Goal: Check status: Check status

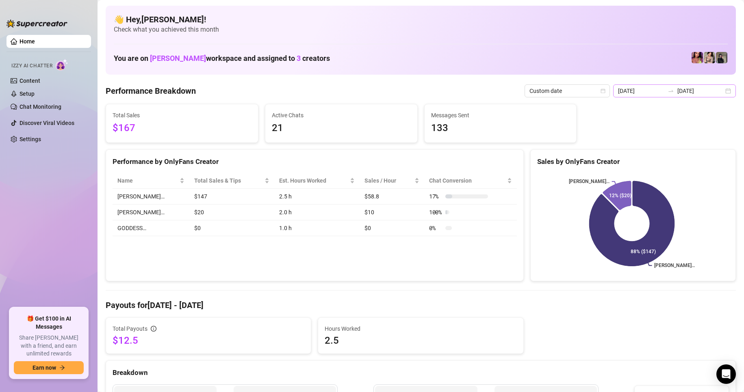
click at [727, 92] on div "[DATE] [DATE]" at bounding box center [674, 91] width 123 height 13
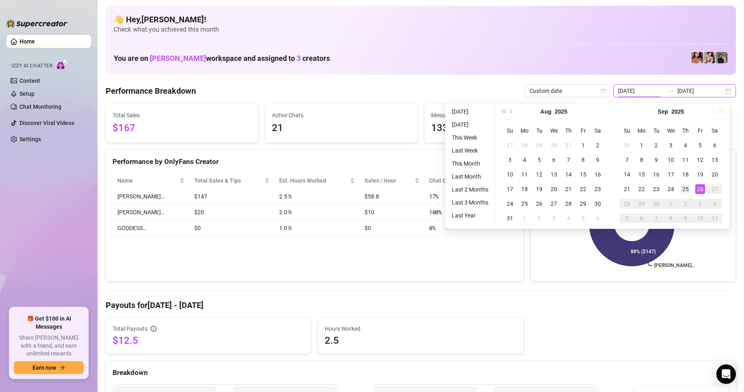
type input "[DATE]"
click at [685, 192] on div "25" at bounding box center [686, 189] width 10 height 10
type input "[DATE]"
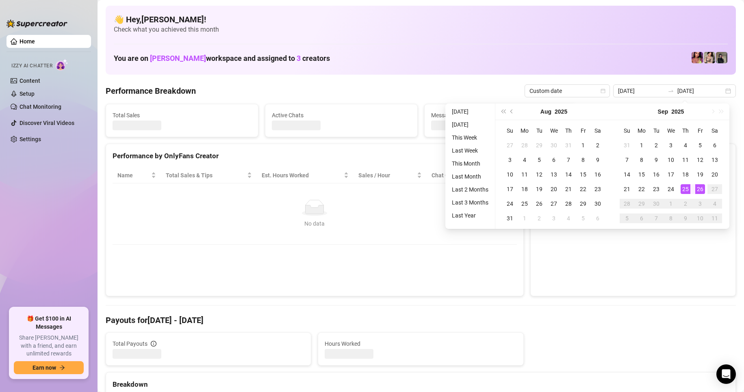
type input "[DATE]"
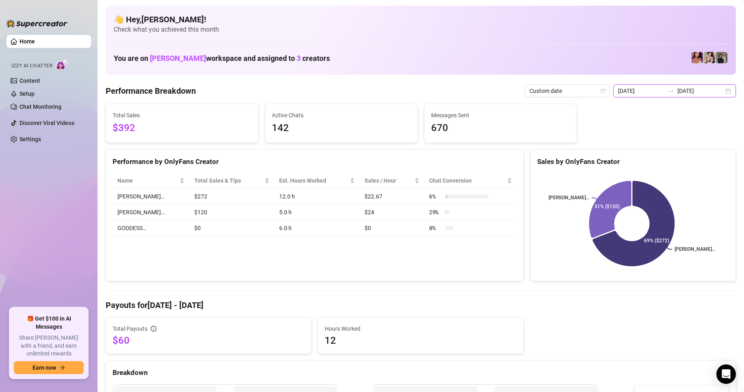
click at [721, 92] on div "[DATE] [DATE]" at bounding box center [674, 91] width 123 height 13
type input "[DATE]"
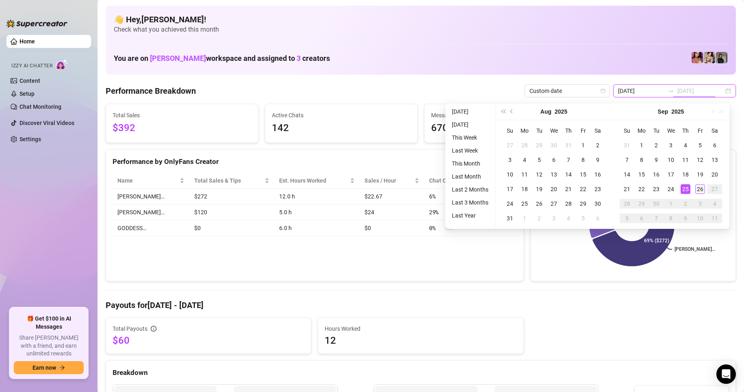
type input "[DATE]"
click at [697, 189] on div "26" at bounding box center [700, 189] width 10 height 10
type input "[DATE]"
